Goal: Transaction & Acquisition: Book appointment/travel/reservation

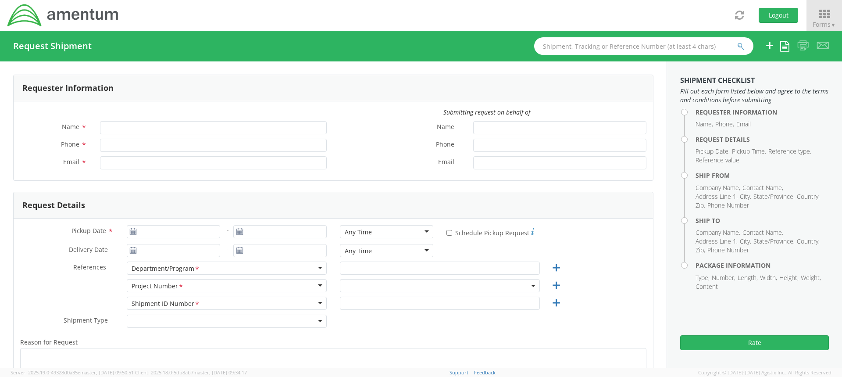
type input "[PERSON_NAME]"
type input "806182242"
type input "[PERSON_NAME][EMAIL_ADDRESS][PERSON_NAME][DOMAIN_NAME]"
select select "OVHD.100552.00000"
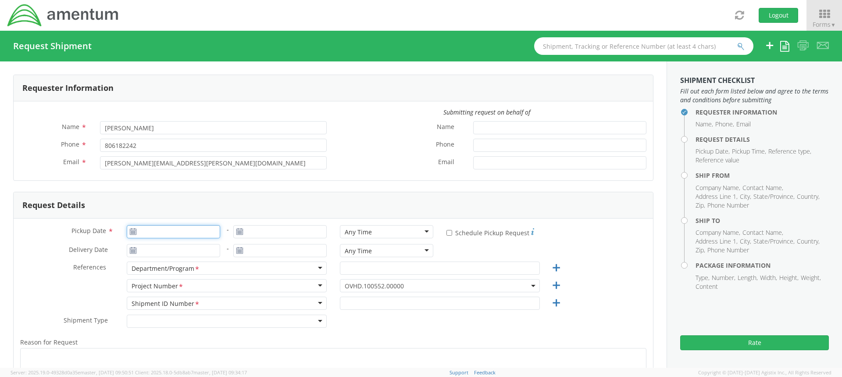
type input "09/17/2025"
click at [178, 234] on input "09/17/2025" at bounding box center [173, 231] width 93 height 13
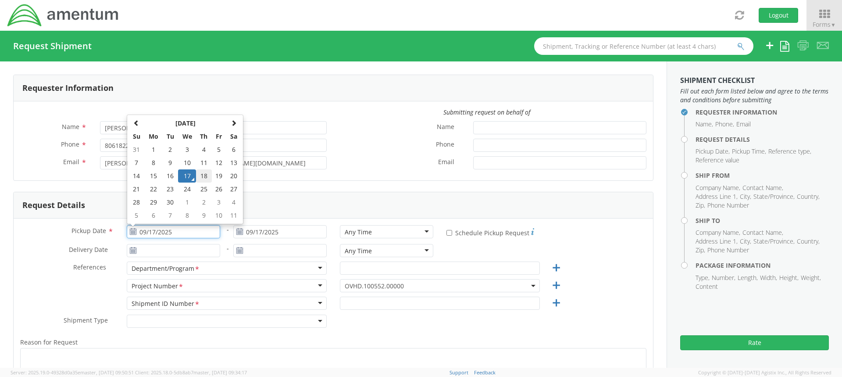
click at [196, 177] on td "18" at bounding box center [203, 175] width 15 height 13
type input "[DATE]"
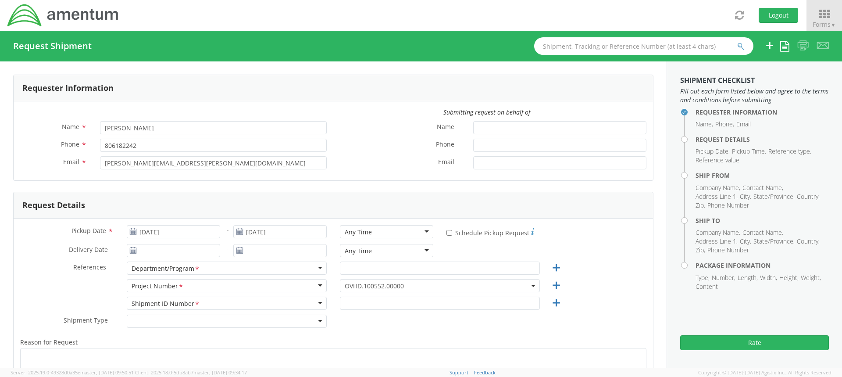
click at [421, 232] on div "Any Time" at bounding box center [386, 231] width 93 height 13
click at [447, 232] on input "* Schedule Pickup Request" at bounding box center [450, 233] width 6 height 6
checkbox input "true"
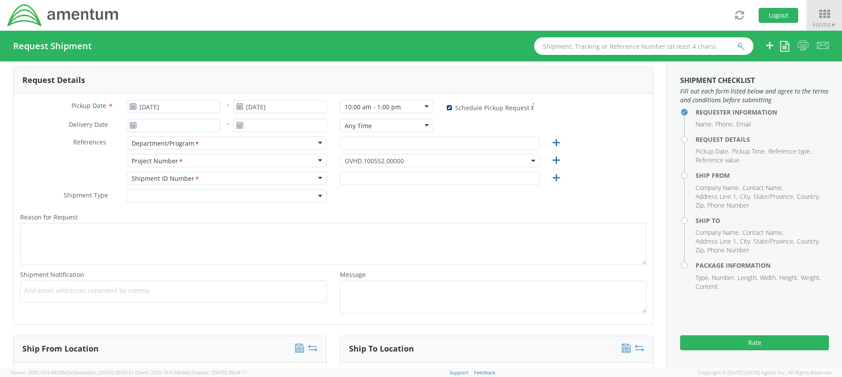
scroll to position [132, 0]
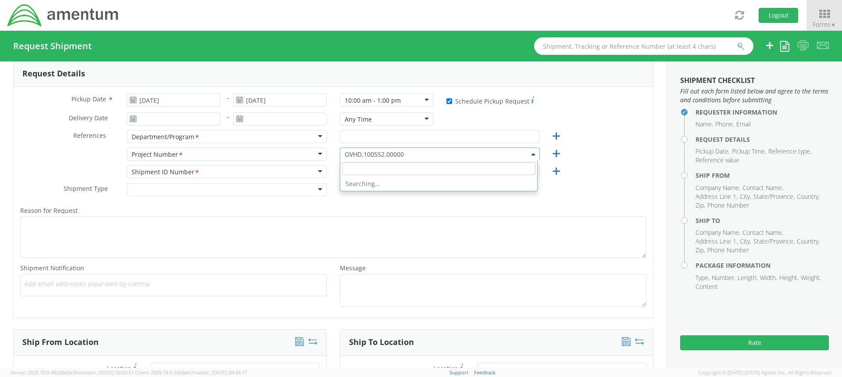
click at [415, 152] on span "OVHD.100552.00000" at bounding box center [440, 154] width 190 height 8
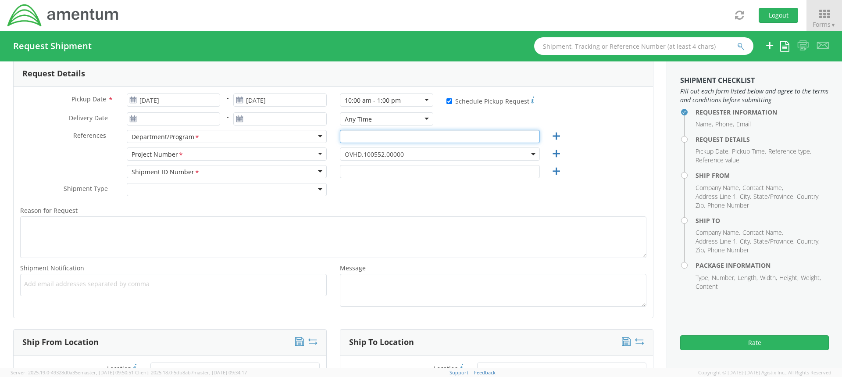
click at [367, 142] on input "text" at bounding box center [440, 136] width 200 height 13
drag, startPoint x: 414, startPoint y: 138, endPoint x: 296, endPoint y: 134, distance: 118.1
click at [296, 134] on div "References * Department/Program <span class="required">*</span> Department/Prog…" at bounding box center [334, 139] width 640 height 18
paste input "48.OPSES"
type input "OVHD.100548.OPSES"
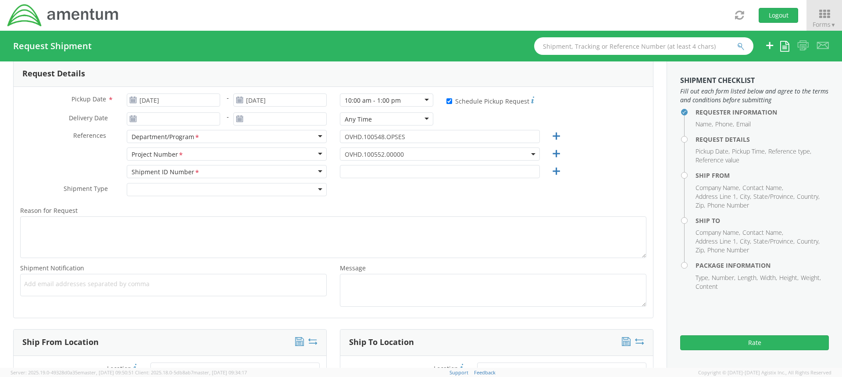
click at [429, 157] on span "OVHD.100552.00000" at bounding box center [440, 154] width 190 height 8
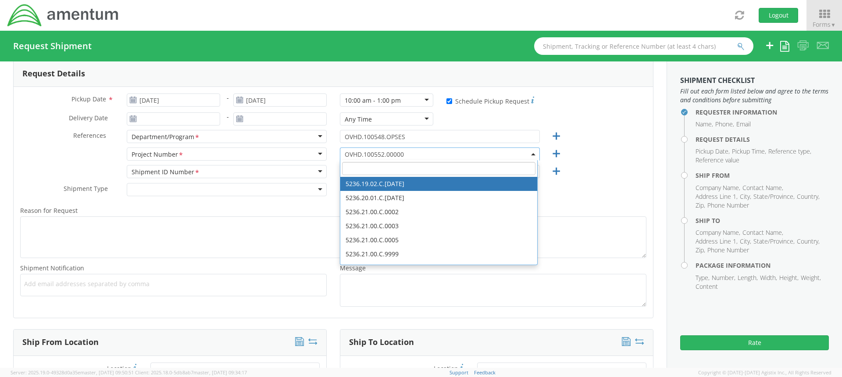
click at [403, 172] on input "search" at bounding box center [438, 168] width 193 height 13
paste input "OVHD.100548.OPSES"
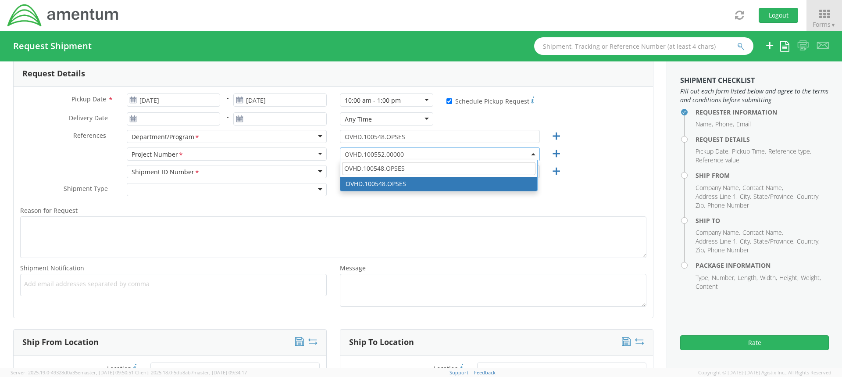
type input "OVHD.100548.OPSES"
select select "OVHD.100548.OPSES"
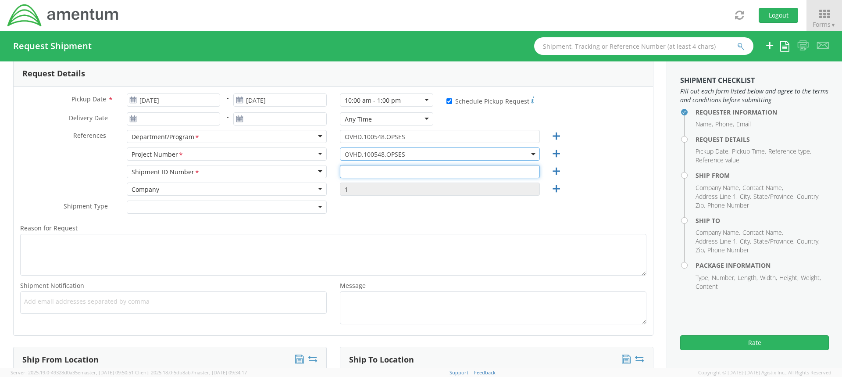
click at [373, 175] on input "text" at bounding box center [440, 171] width 200 height 13
paste input "OVHD.100548.OPSES"
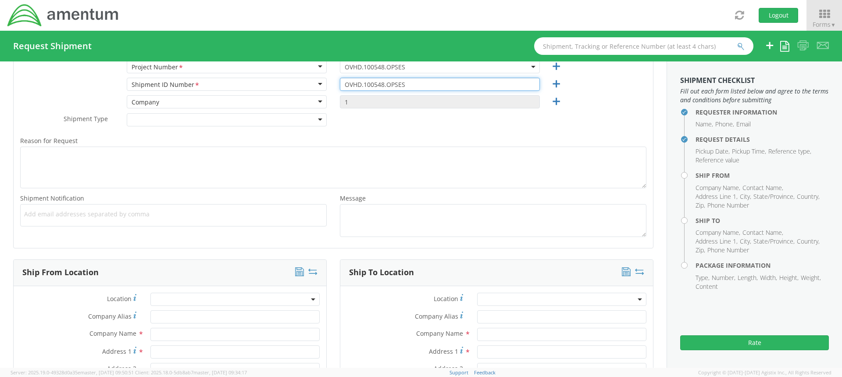
scroll to position [219, 0]
type input "OVHD.100548.OPSES"
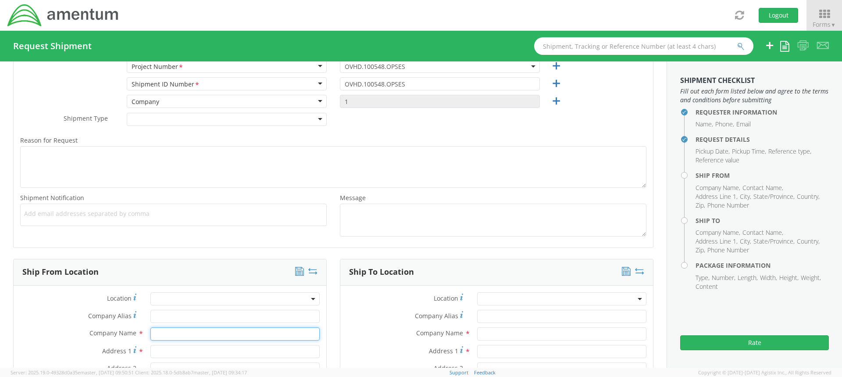
click at [172, 336] on input "text" at bounding box center [234, 333] width 169 height 13
type input "Amentum"
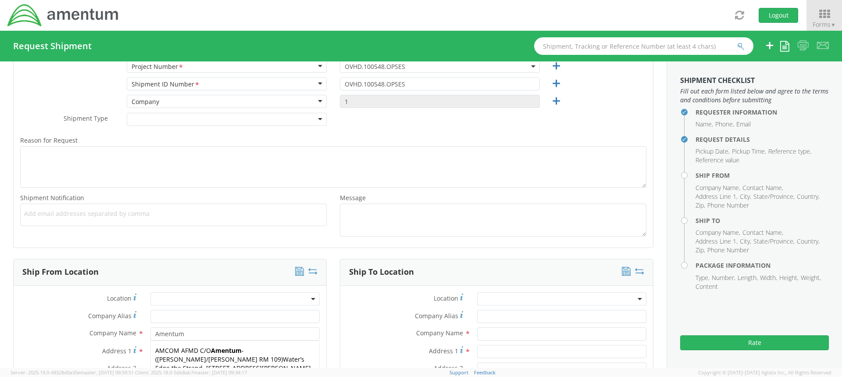
click at [72, 336] on label "Company Name *" at bounding box center [79, 332] width 130 height 11
click at [175, 355] on input "Address 1 *" at bounding box center [234, 351] width 169 height 13
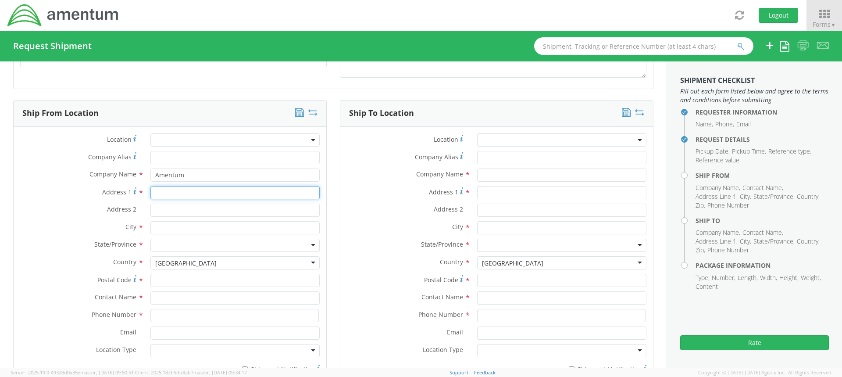
scroll to position [395, 0]
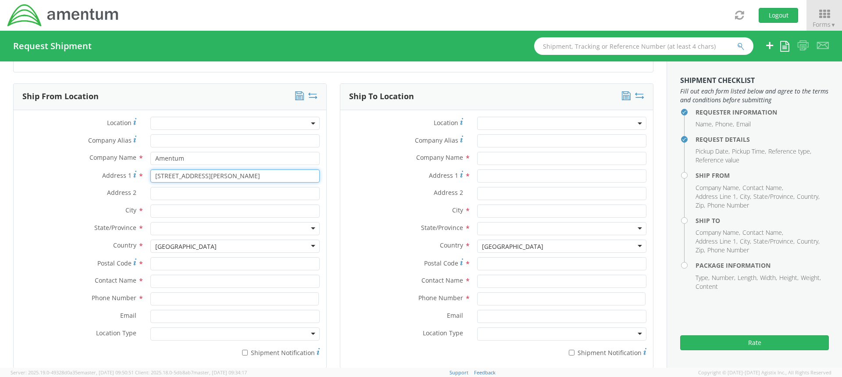
type input "[STREET_ADDRESS][PERSON_NAME]"
type input "Aiken"
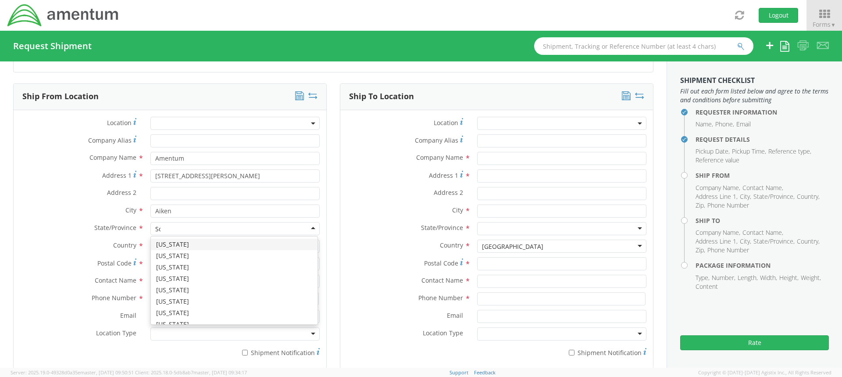
type input "Sou"
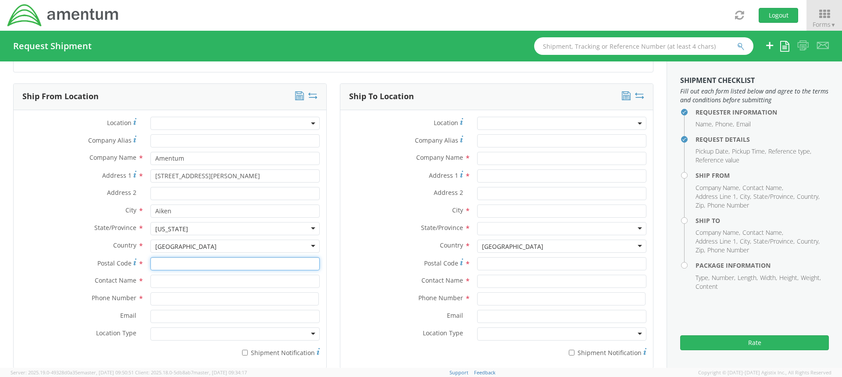
click at [183, 266] on input "Postal Code *" at bounding box center [234, 263] width 169 height 13
type input "29801"
click at [179, 281] on input "text" at bounding box center [234, 281] width 169 height 13
type input "[PERSON_NAME]"
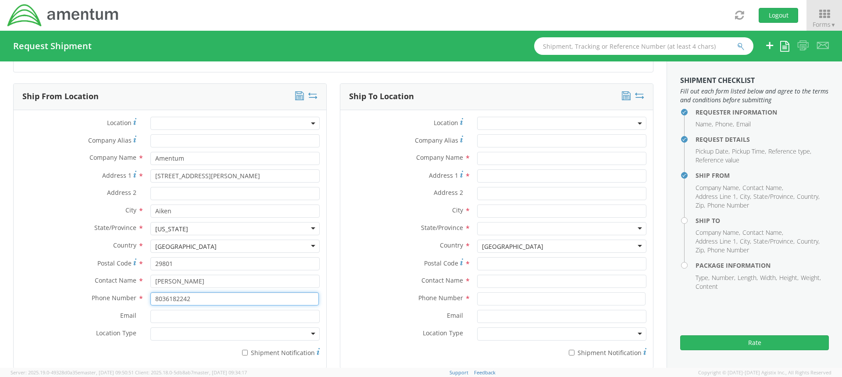
type input "8036182242"
click at [179, 314] on input "Email *" at bounding box center [234, 316] width 169 height 13
click at [179, 333] on div at bounding box center [234, 333] width 169 height 13
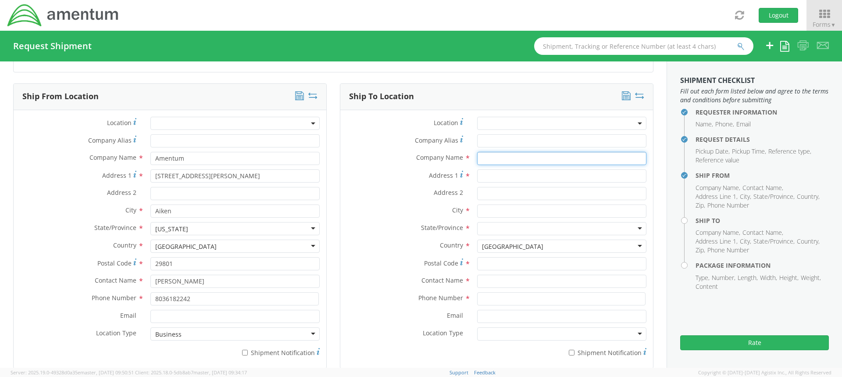
click at [496, 160] on input "text" at bounding box center [561, 158] width 169 height 13
paste input "[PERSON_NAME]"
type input "[PERSON_NAME]"
click at [507, 177] on input "Address 1 *" at bounding box center [561, 175] width 169 height 13
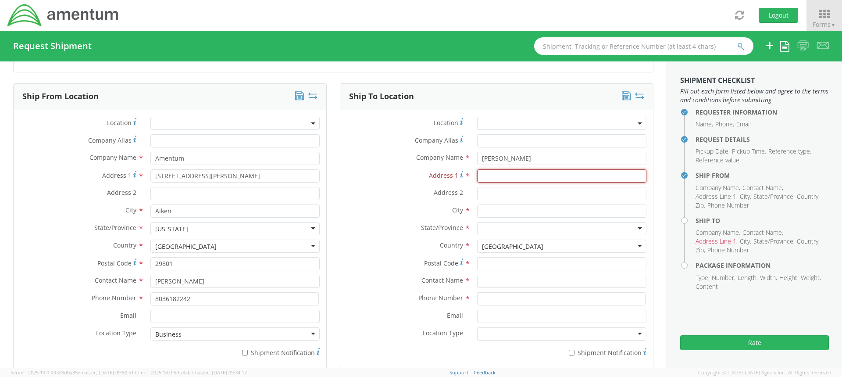
paste input "[STREET_ADDRESS]"
type input "[STREET_ADDRESS]"
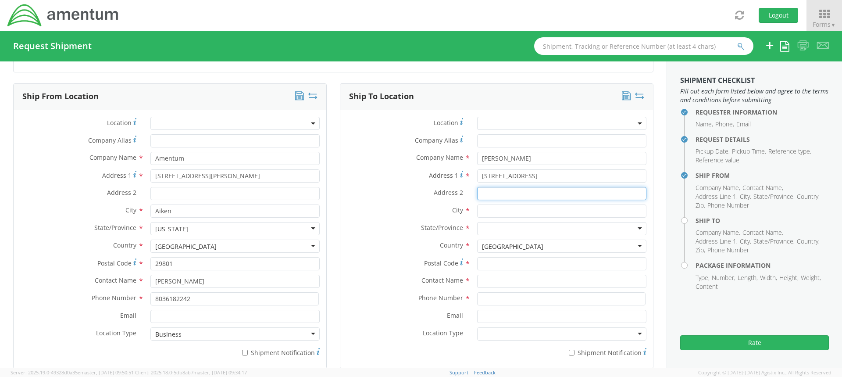
click at [486, 194] on input "Address 2 *" at bounding box center [561, 193] width 169 height 13
paste input "#346"
type input "#346"
click at [493, 208] on input "text" at bounding box center [561, 210] width 169 height 13
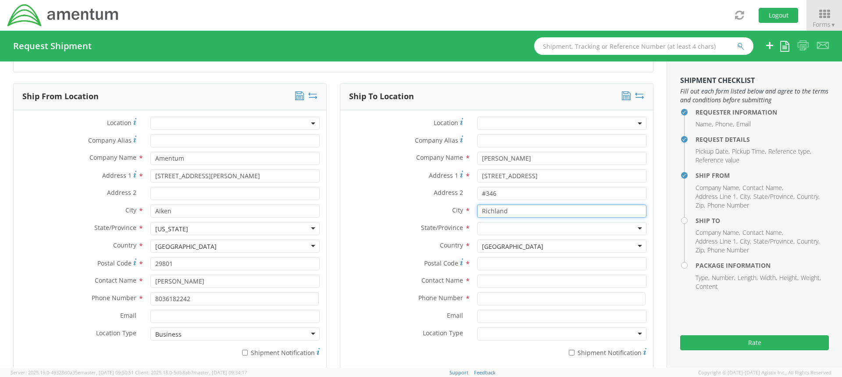
type input "Richland"
click at [493, 229] on div at bounding box center [561, 228] width 169 height 13
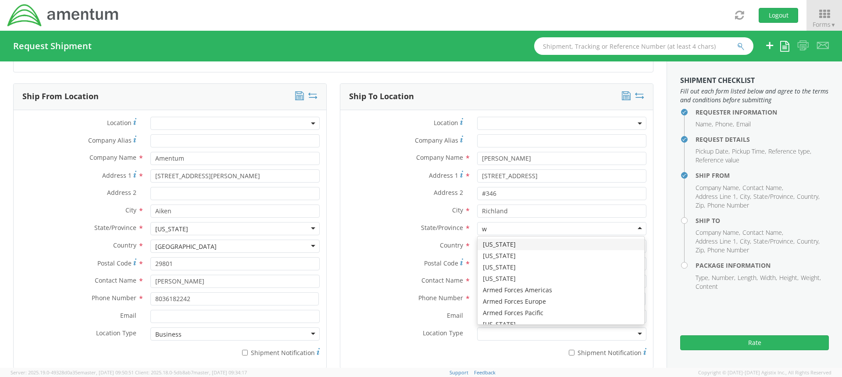
type input "wa"
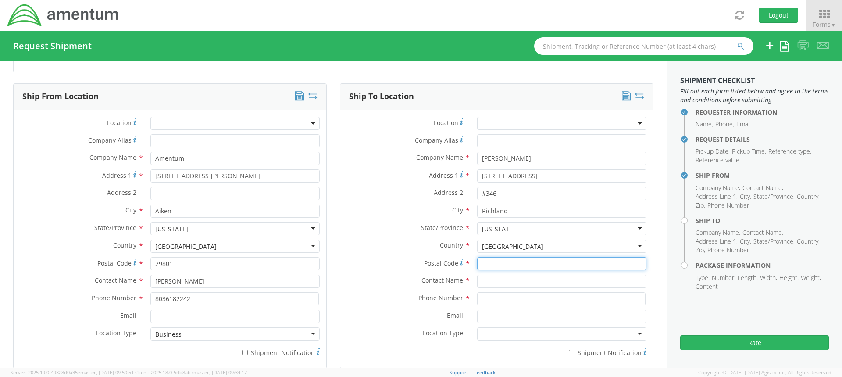
click at [505, 261] on input "Postal Code *" at bounding box center [561, 263] width 169 height 13
paste input "99352"
type input "99352"
click at [485, 280] on input "text" at bounding box center [561, 281] width 169 height 13
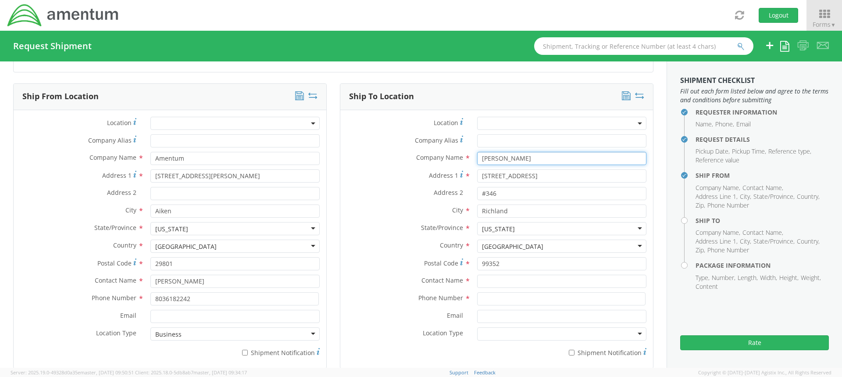
drag, startPoint x: 534, startPoint y: 155, endPoint x: 399, endPoint y: 153, distance: 134.7
click at [399, 153] on div "Company Name * [PERSON_NAME]" at bounding box center [496, 158] width 313 height 13
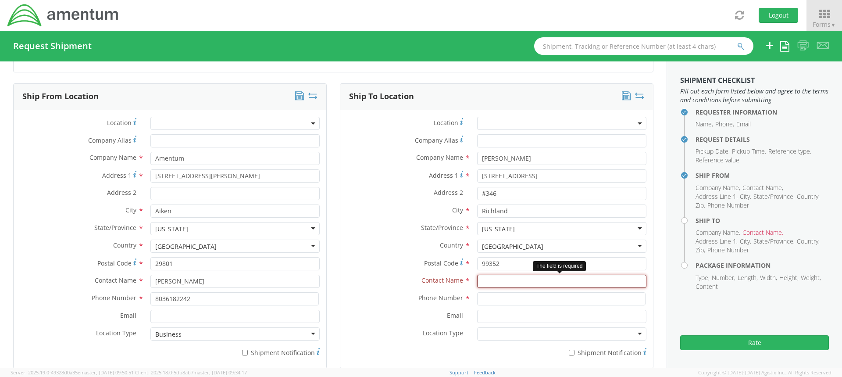
click at [514, 282] on input "text" at bounding box center [561, 281] width 169 height 13
paste input "[PERSON_NAME]"
type input "[PERSON_NAME]"
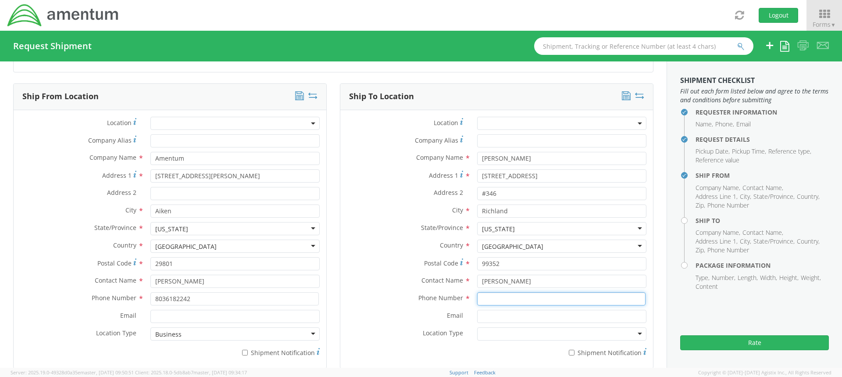
click at [504, 301] on input at bounding box center [561, 298] width 168 height 13
paste input "[PHONE_NUMBER]"
click at [504, 300] on input "[PHONE_NUMBER]" at bounding box center [561, 298] width 168 height 13
click at [490, 301] on input "509-3757774" at bounding box center [561, 298] width 168 height 13
type input "5093757774"
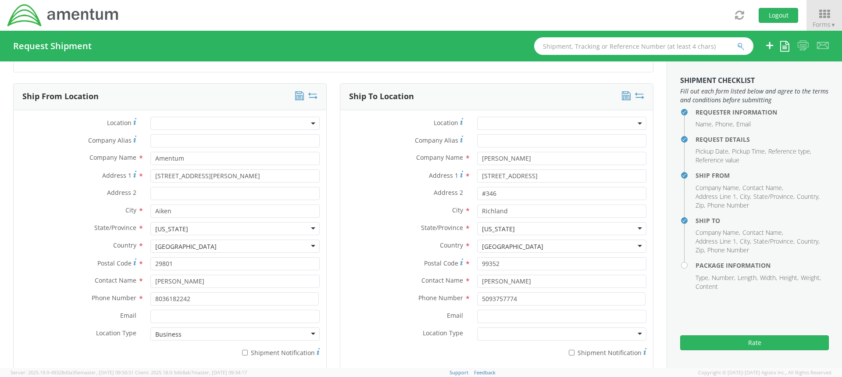
click at [546, 333] on div at bounding box center [561, 333] width 169 height 13
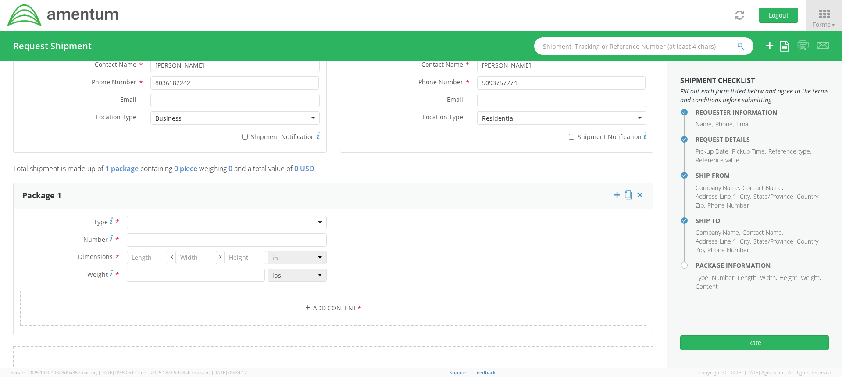
scroll to position [614, 0]
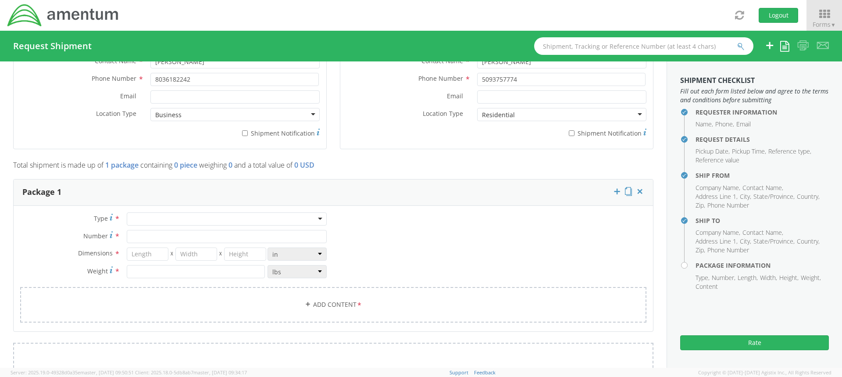
click at [258, 222] on div at bounding box center [227, 218] width 200 height 13
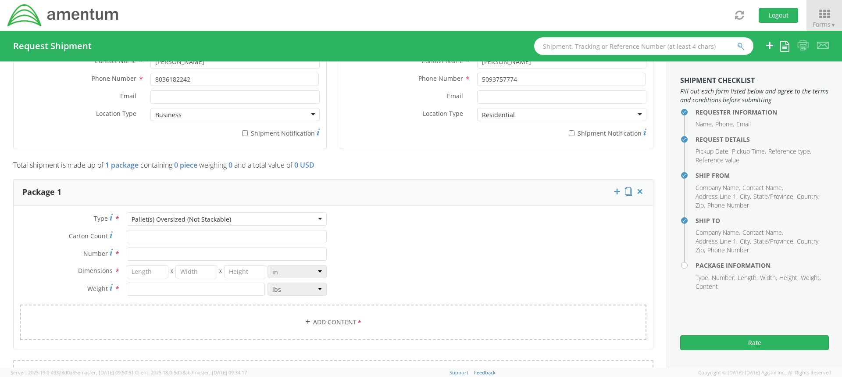
click at [318, 218] on div "Pallet(s) Oversized (Not Stackable)" at bounding box center [227, 218] width 200 height 13
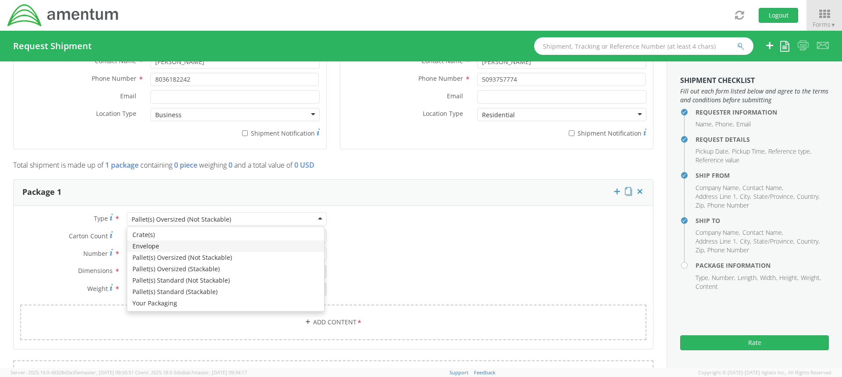
type input "1"
type input "9.5"
type input "12.5"
type input "0.25"
type input "1"
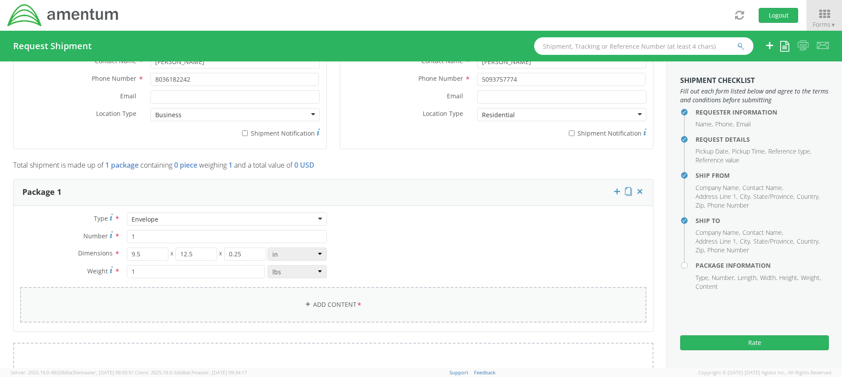
click at [145, 308] on link "Add Content *" at bounding box center [333, 305] width 627 height 36
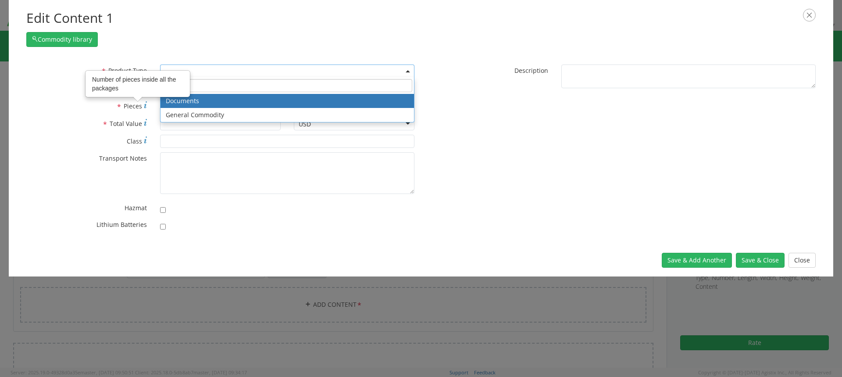
click at [197, 75] on span at bounding box center [287, 70] width 254 height 13
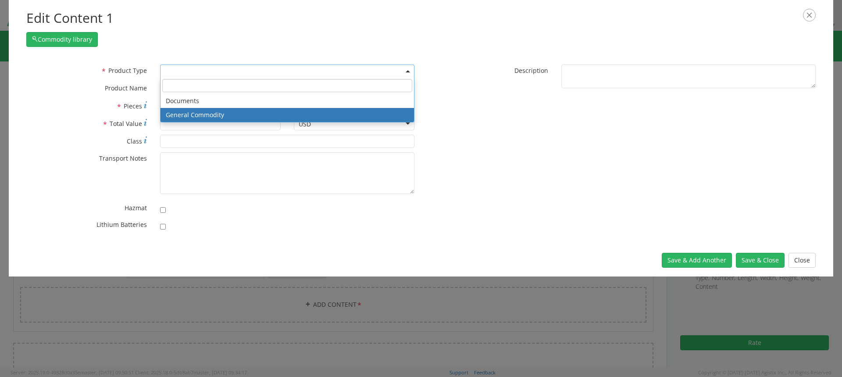
select select "COMMODITY"
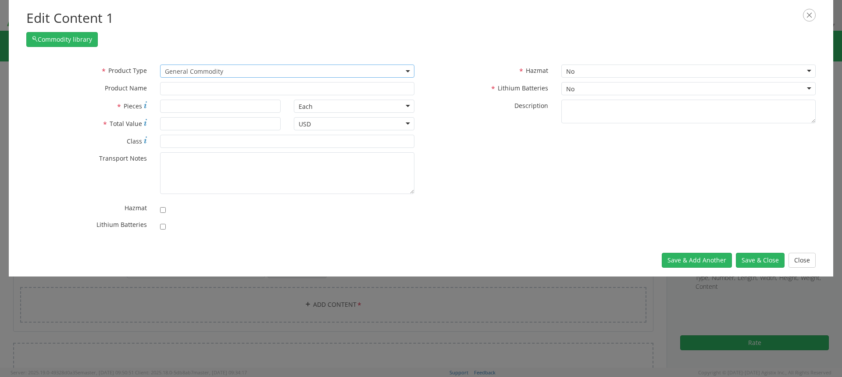
type input "General Commodity"
click at [182, 111] on input "* Pieces" at bounding box center [220, 106] width 121 height 13
type input "1"
click at [186, 126] on input "* Total Value" at bounding box center [220, 123] width 121 height 13
type input "100"
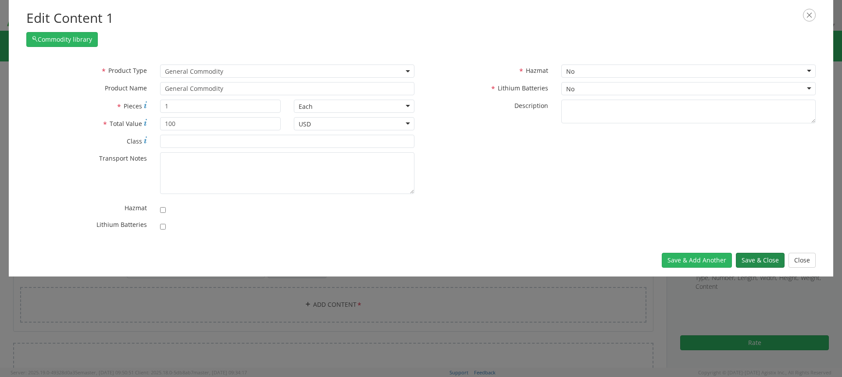
click at [768, 257] on button "Save & Close" at bounding box center [760, 260] width 49 height 15
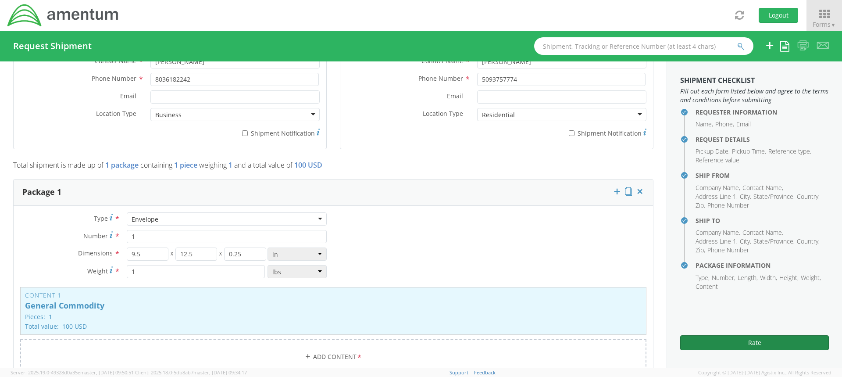
click at [765, 344] on button "Rate" at bounding box center [754, 342] width 149 height 15
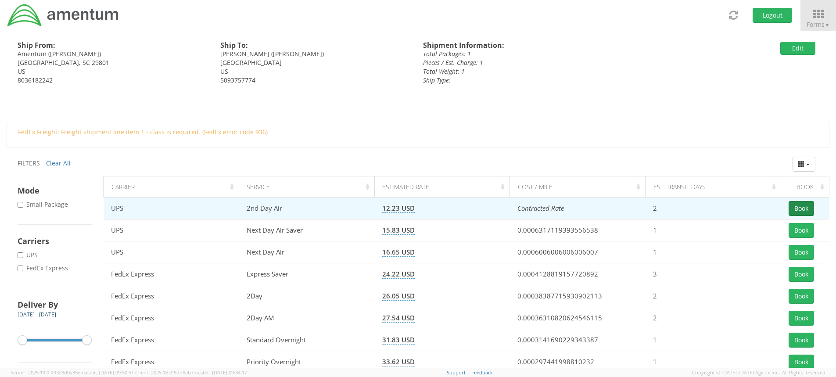
click at [800, 212] on button "Book" at bounding box center [800, 208] width 25 height 15
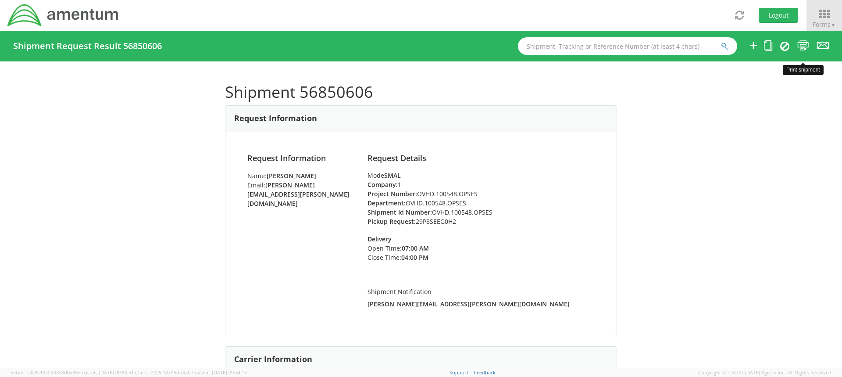
click at [806, 46] on icon at bounding box center [804, 45] width 12 height 11
